Goal: Task Accomplishment & Management: Manage account settings

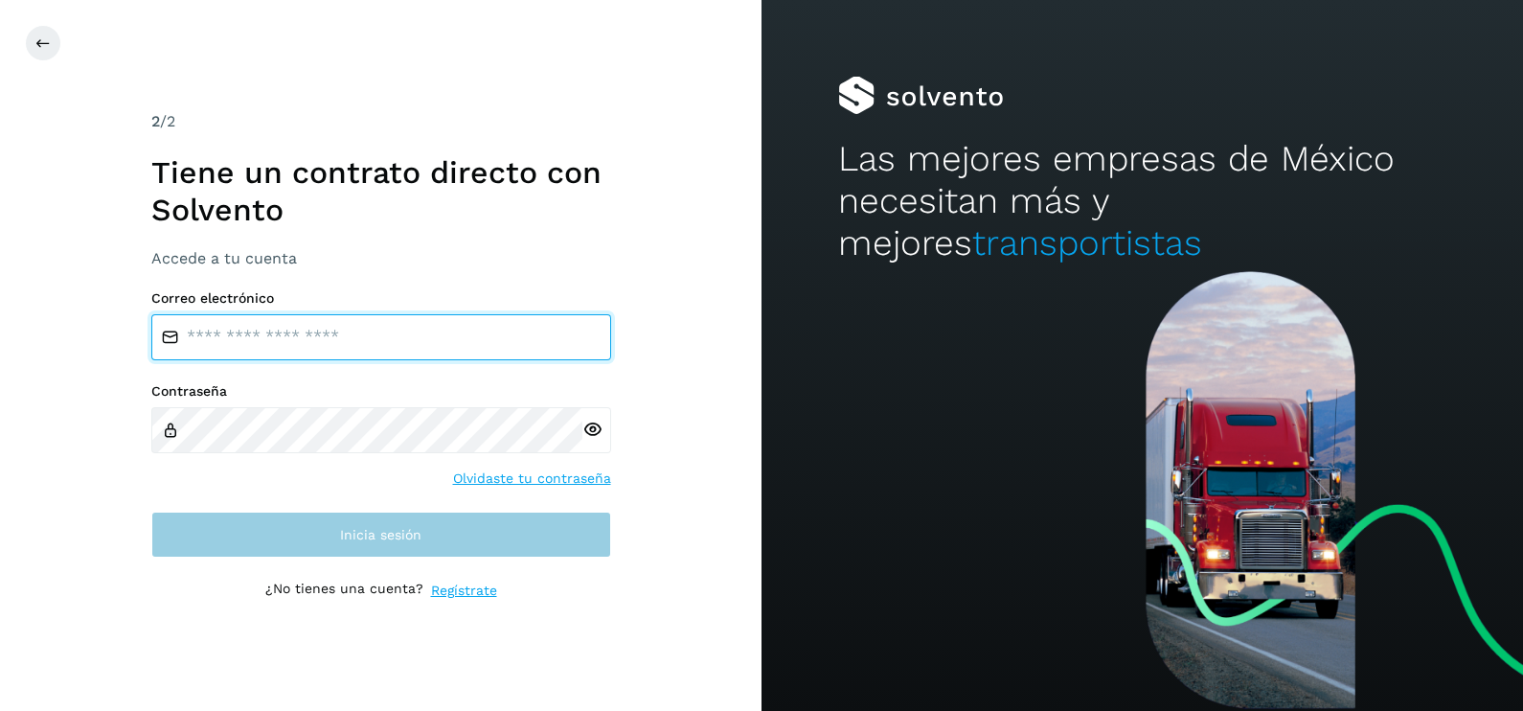
type input "**********"
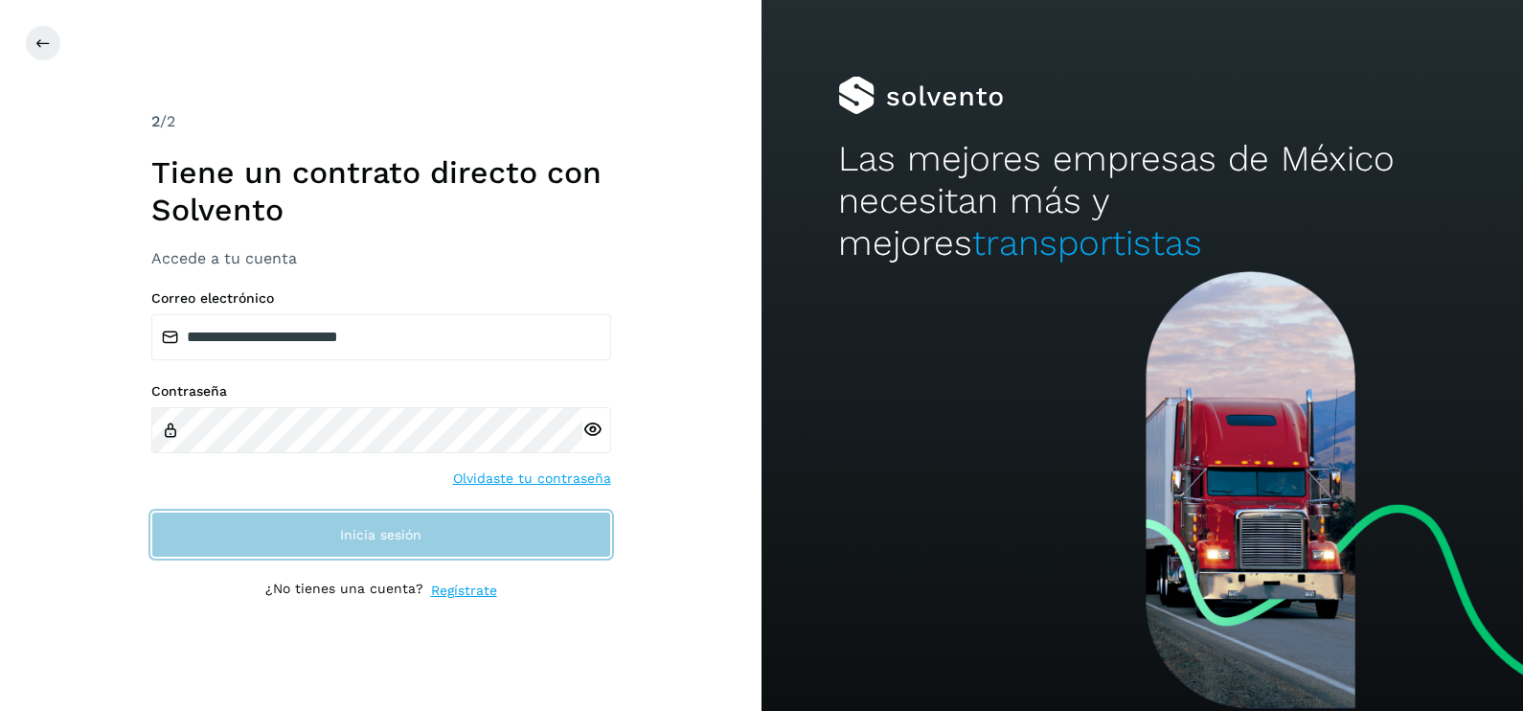
click at [347, 520] on button "Inicia sesión" at bounding box center [381, 535] width 460 height 46
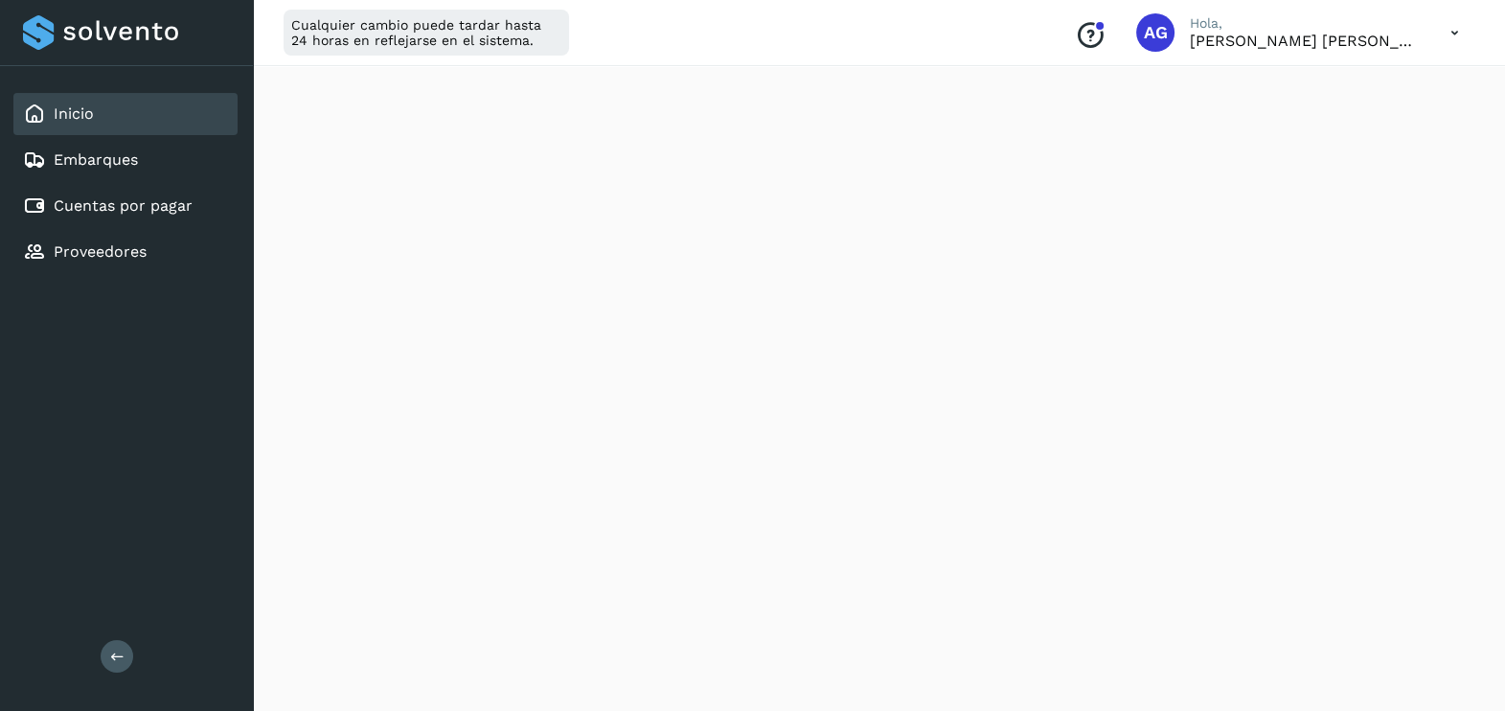
scroll to position [249, 0]
click at [134, 202] on link "Cuentas por pagar" at bounding box center [123, 205] width 139 height 18
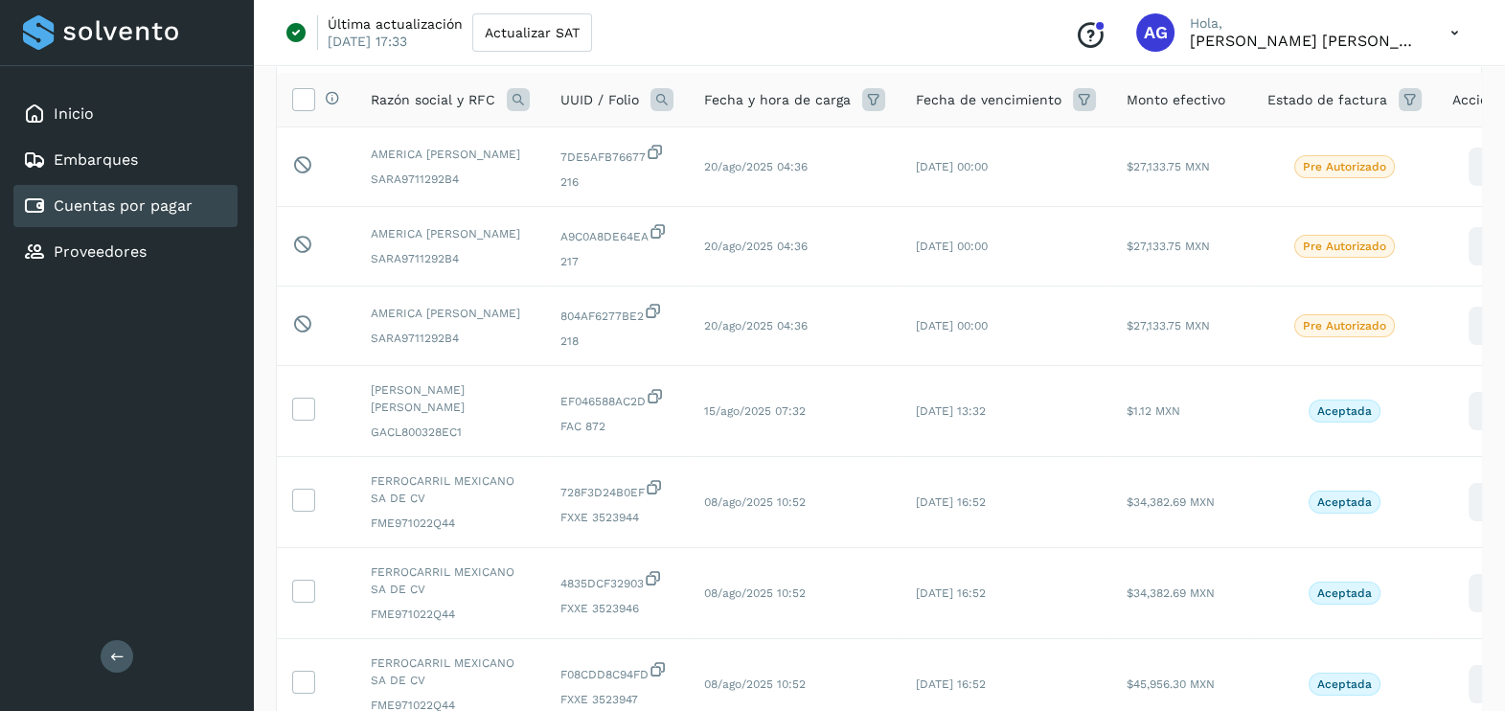
scroll to position [249, 0]
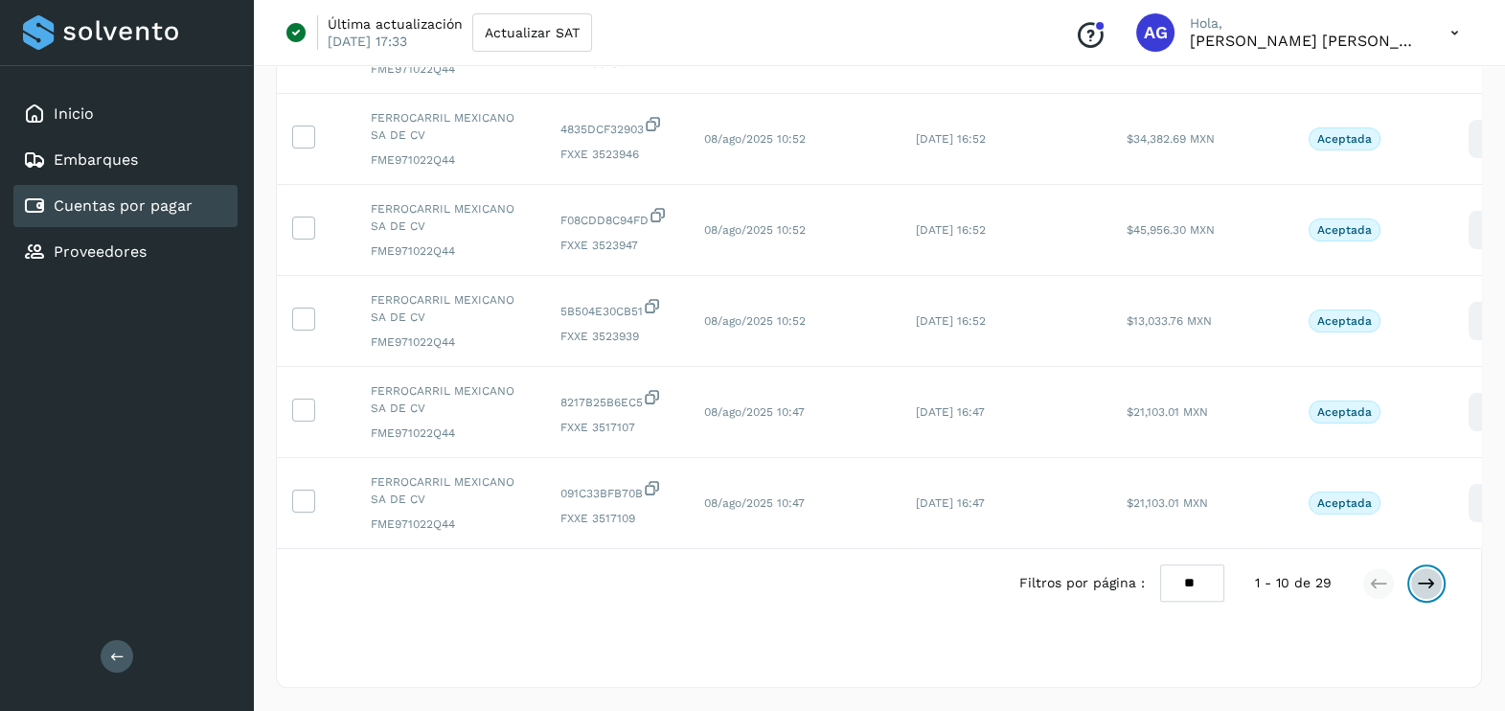
click at [1421, 580] on icon at bounding box center [1426, 583] width 19 height 19
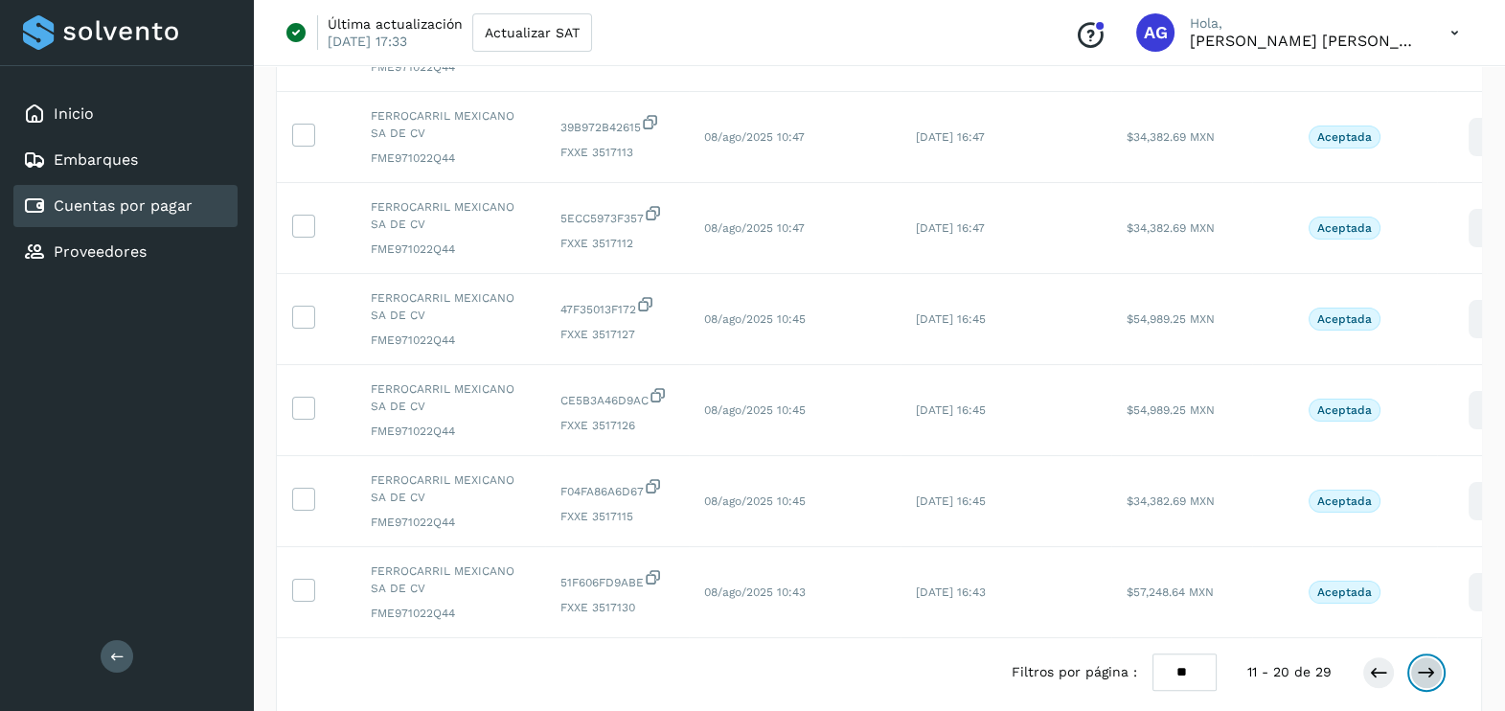
scroll to position [567, 0]
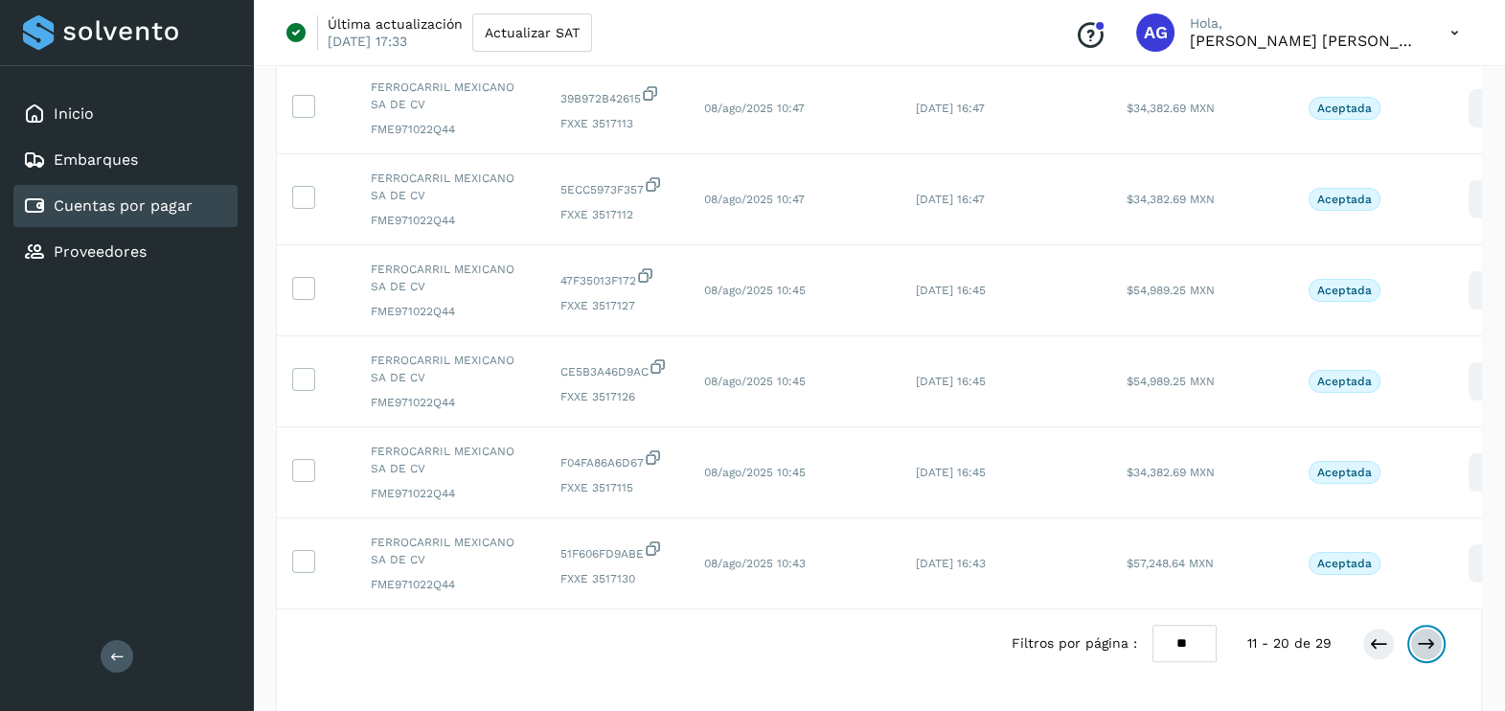
click at [1431, 653] on icon at bounding box center [1426, 643] width 19 height 19
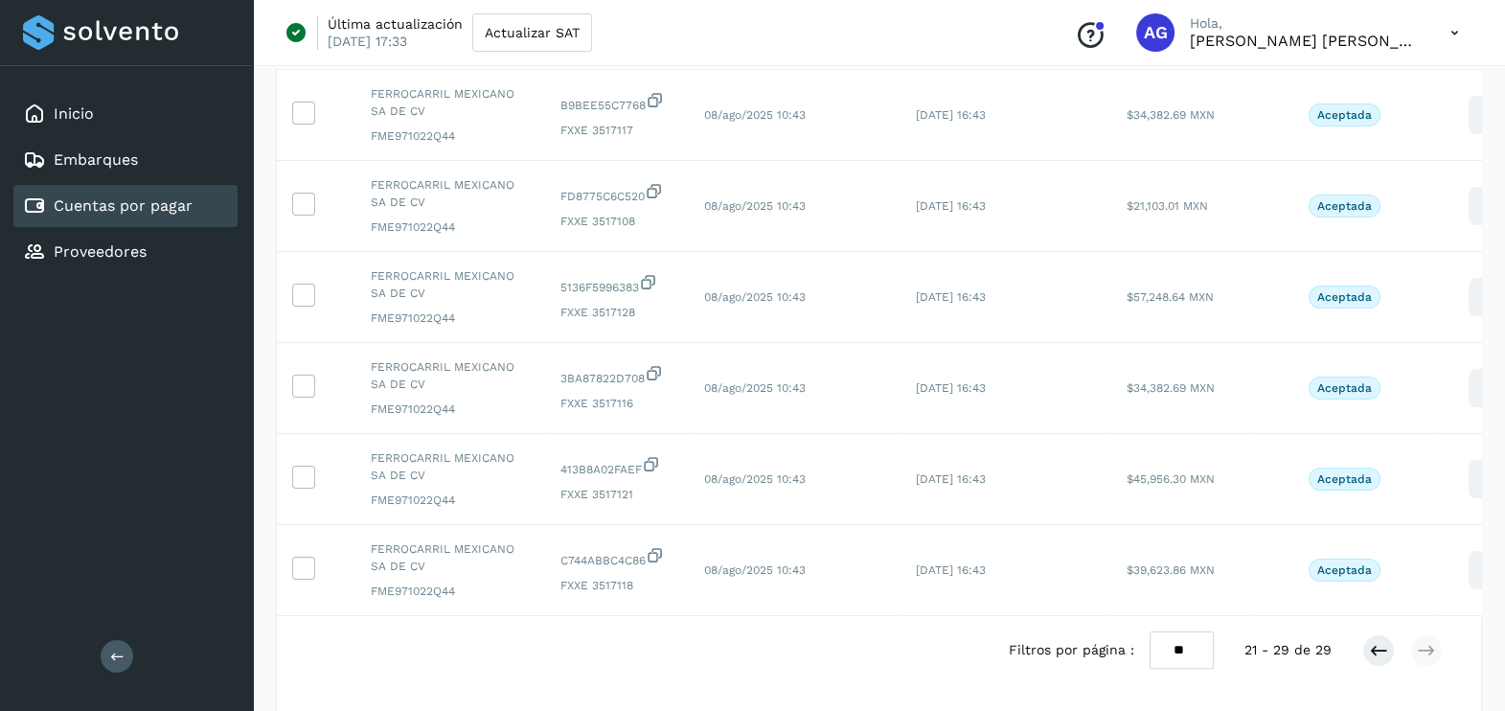
scroll to position [551, 0]
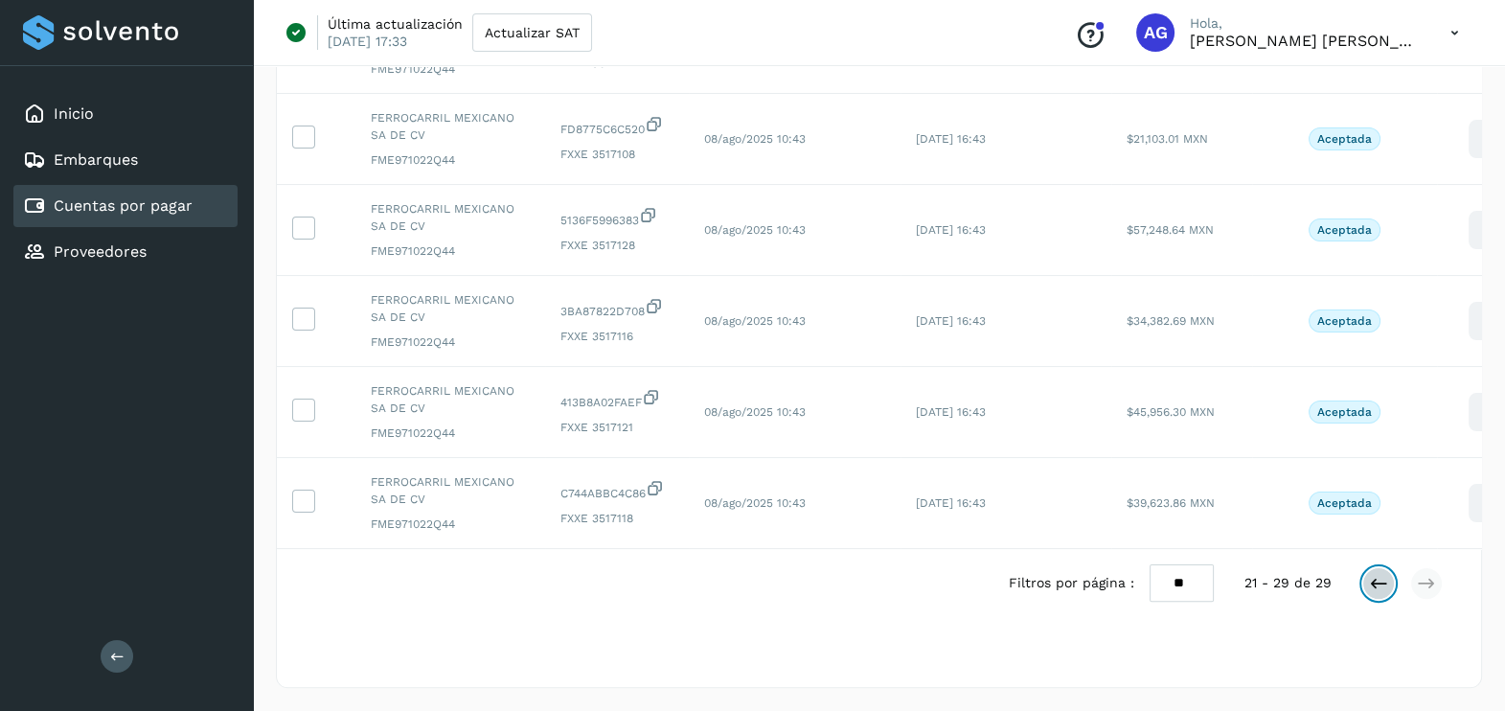
click at [1377, 586] on icon at bounding box center [1378, 583] width 19 height 19
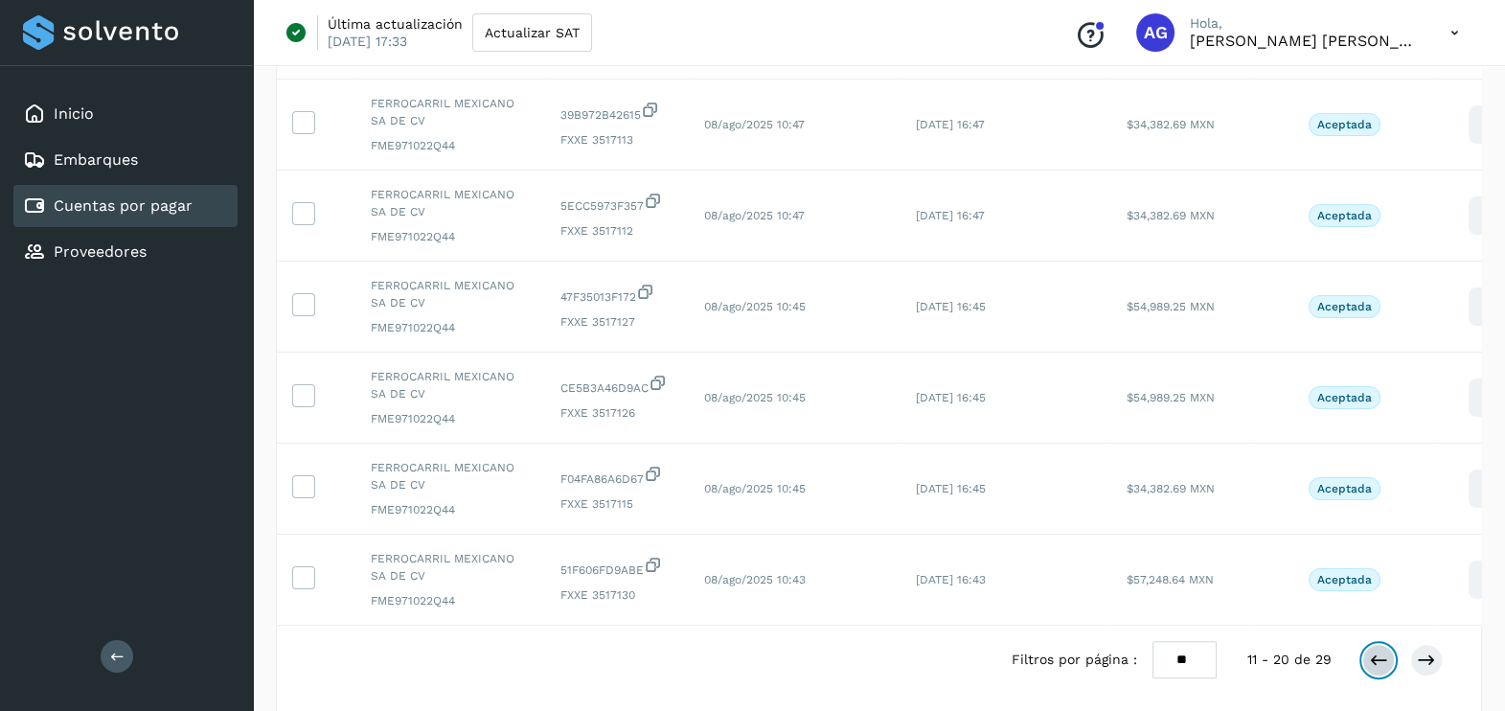
click at [1375, 670] on icon at bounding box center [1378, 659] width 19 height 19
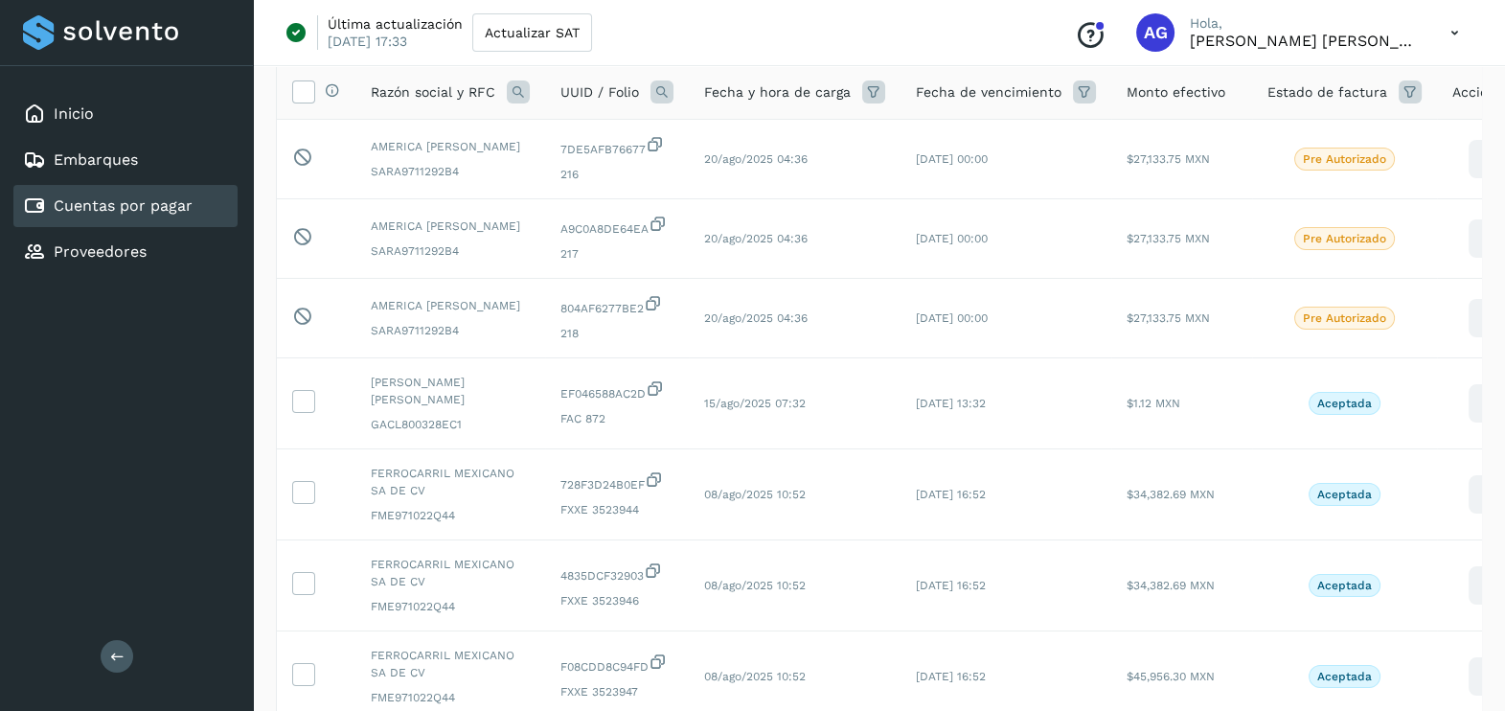
scroll to position [64, 0]
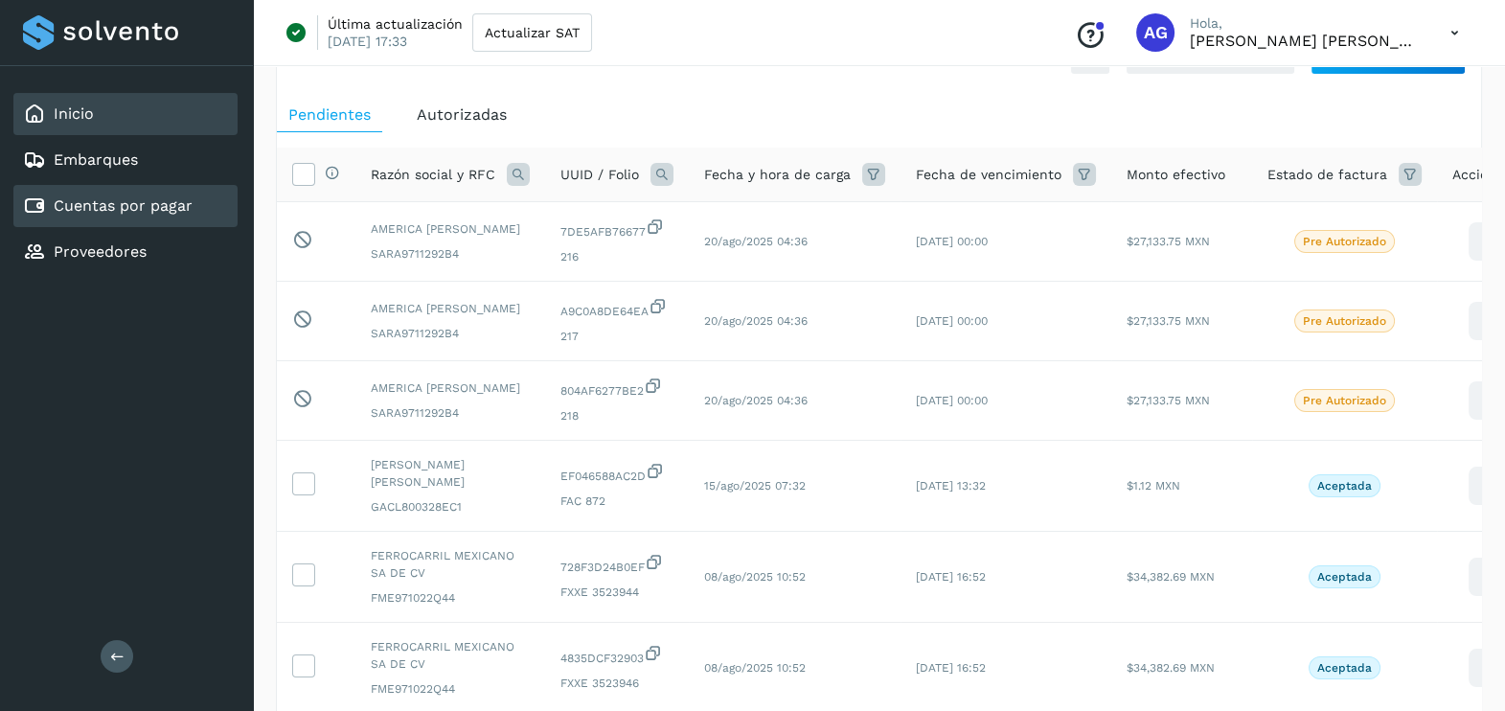
click at [159, 115] on div "Inicio" at bounding box center [125, 114] width 224 height 42
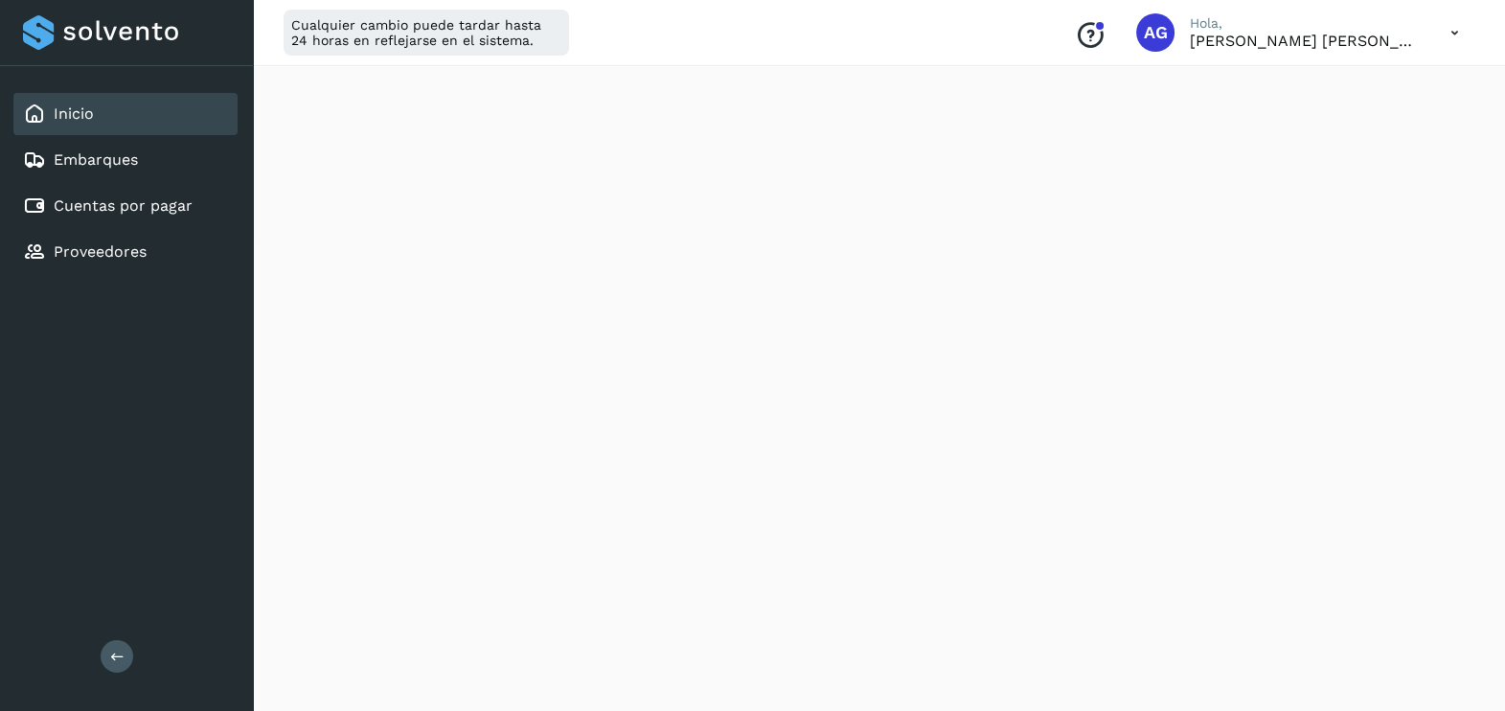
scroll to position [971, 0]
